Goal: Find specific page/section: Find specific page/section

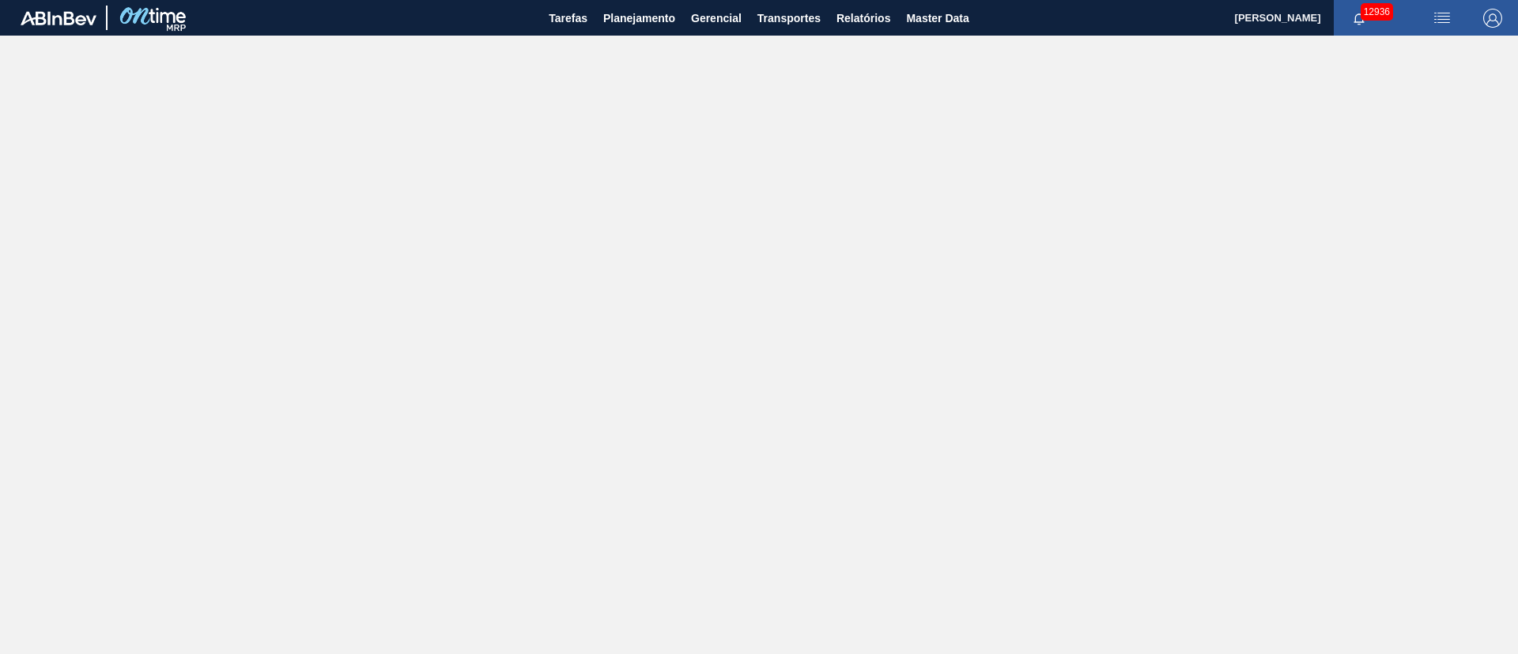
click at [631, 55] on main "Tarefas Planejamento Gerencial Transportes Relatórios Master Data Juliane Romag…" at bounding box center [759, 327] width 1518 height 654
click at [662, 16] on span "Planejamento" at bounding box center [639, 18] width 72 height 19
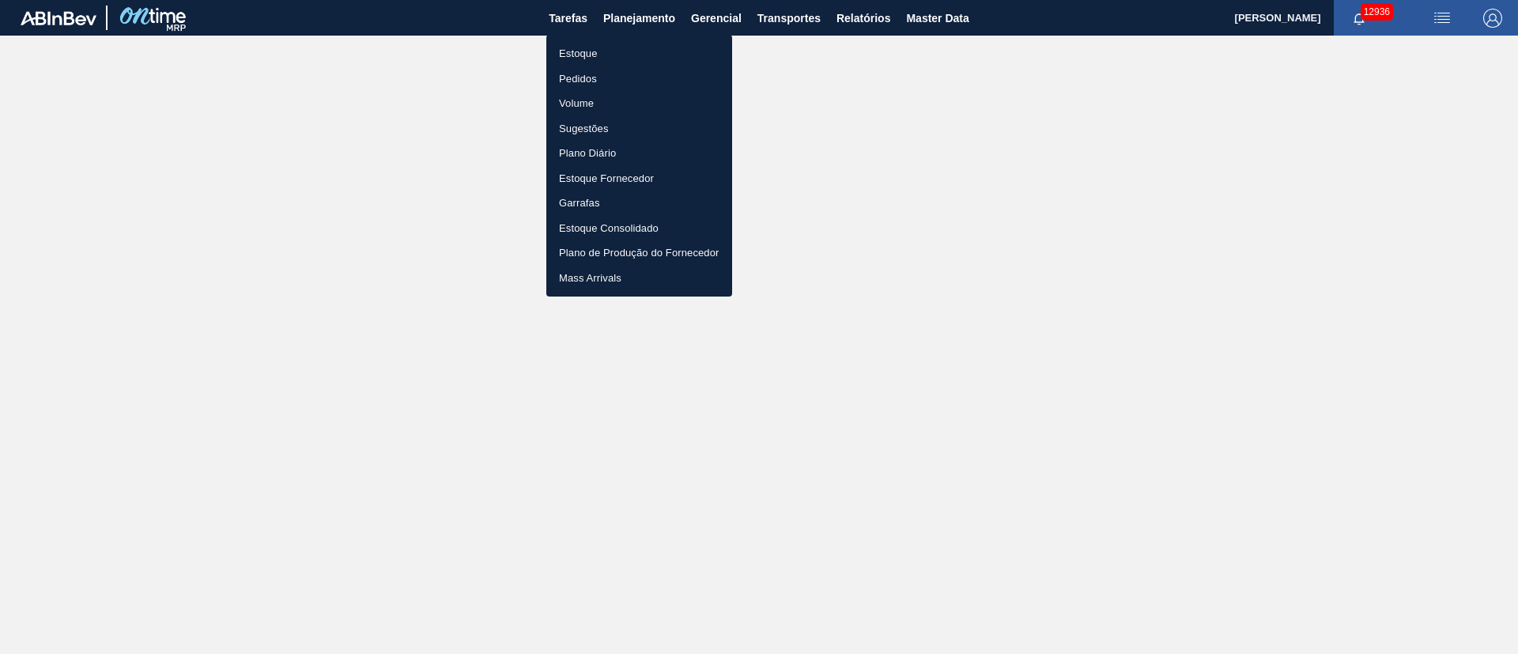
click at [602, 77] on li "Pedidos" at bounding box center [639, 78] width 186 height 25
